Goal: Browse casually

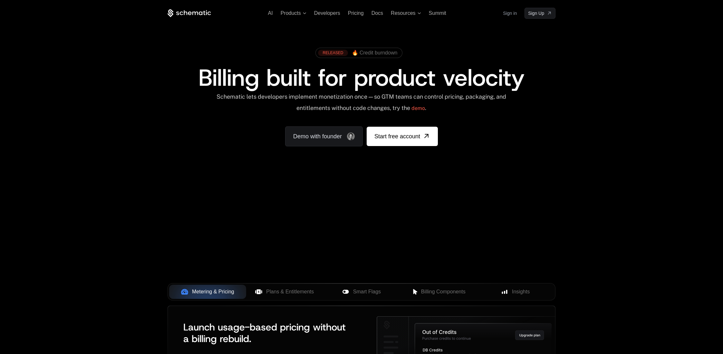
scroll to position [4, 0]
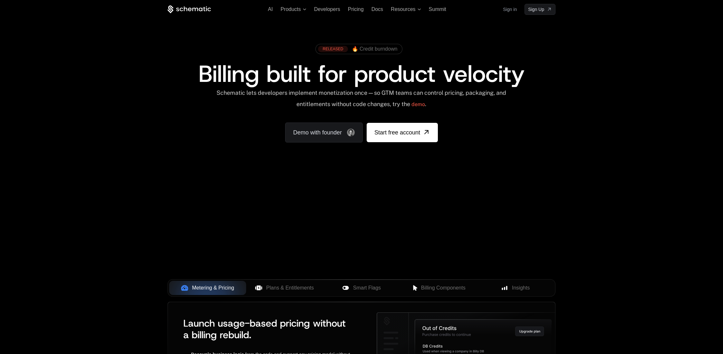
click at [535, 201] on div "Your browser does not support the video tag." at bounding box center [361, 186] width 419 height 271
